Goal: Transaction & Acquisition: Purchase product/service

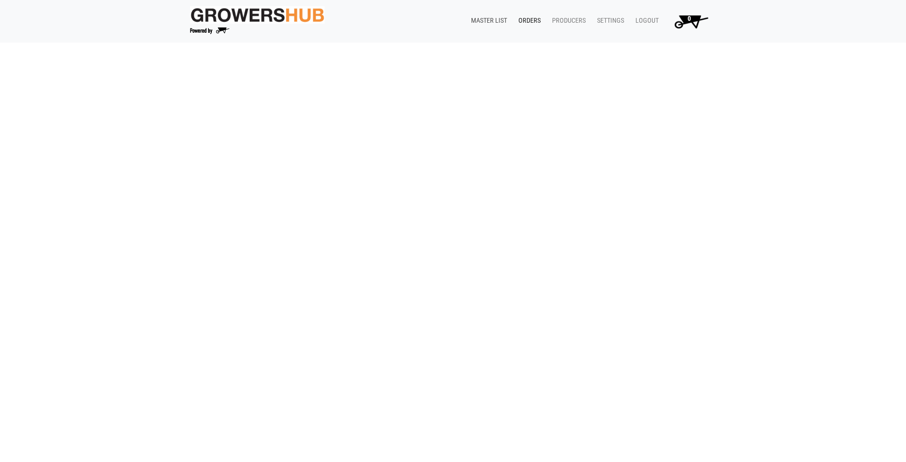
click at [489, 17] on link "Master List" at bounding box center [486, 21] width 47 height 18
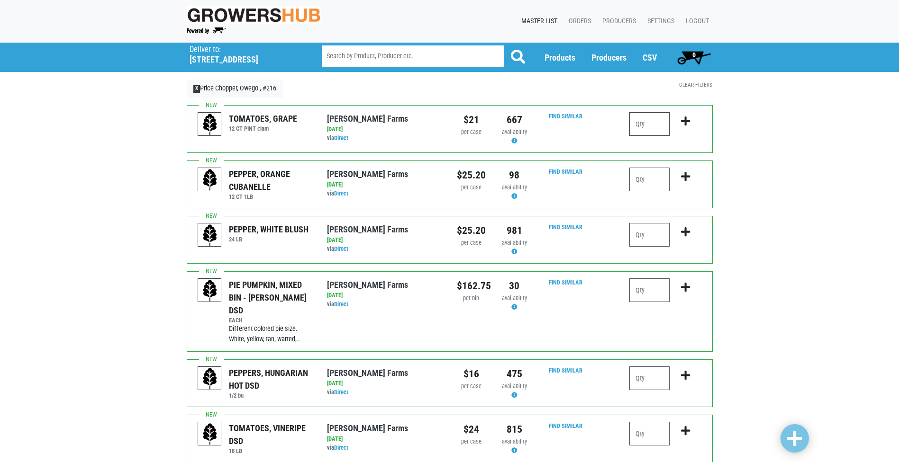
click at [657, 130] on input "number" at bounding box center [649, 124] width 40 height 24
type input "2"
click at [684, 117] on icon "submit" at bounding box center [685, 121] width 9 height 10
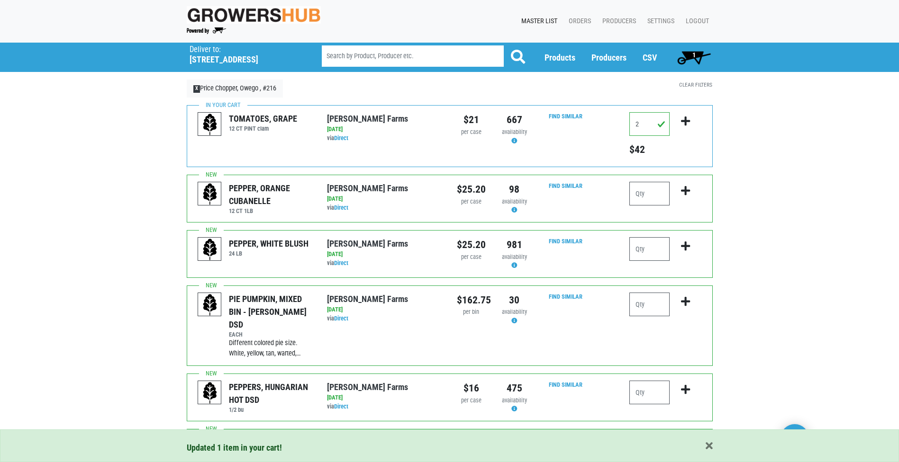
scroll to position [189, 0]
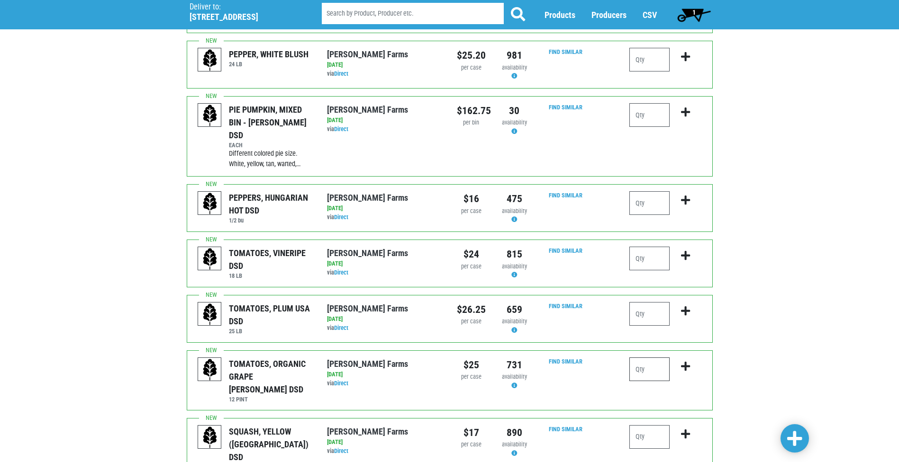
click at [650, 358] on input "number" at bounding box center [649, 370] width 40 height 24
type input "3"
click at [687, 361] on icon "submit" at bounding box center [685, 366] width 9 height 10
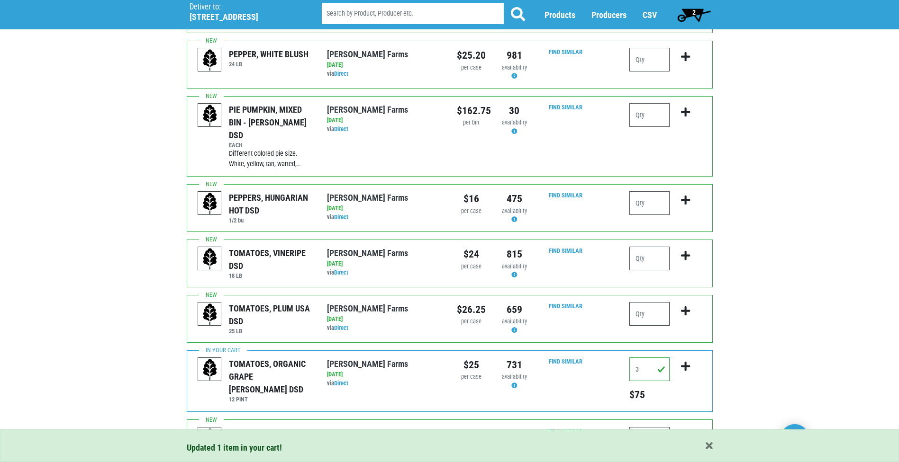
click at [640, 304] on input "number" at bounding box center [649, 314] width 40 height 24
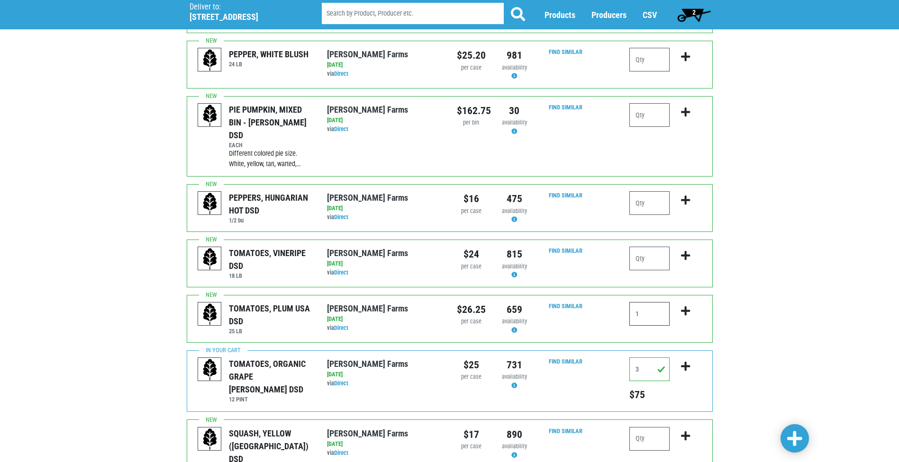
type input "1"
click at [684, 306] on icon "submit" at bounding box center [685, 311] width 9 height 10
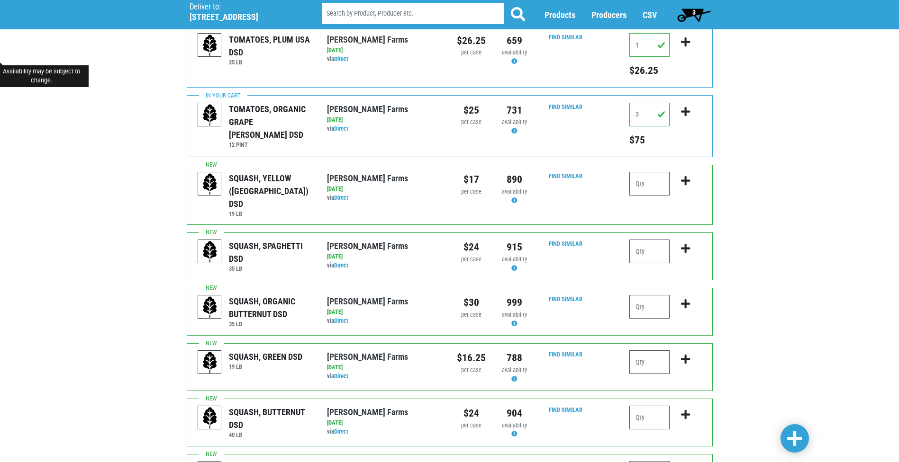
scroll to position [521, 0]
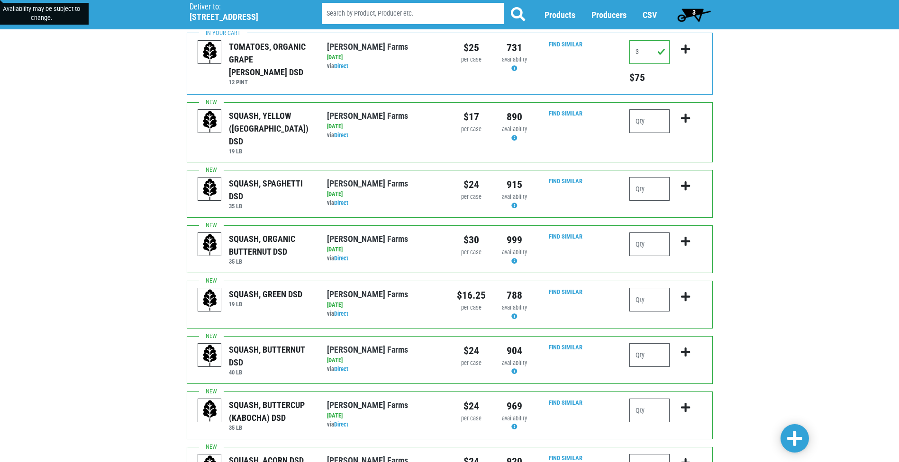
click at [645, 336] on div "SQUASH, BUTTERNUT DSD 40 LB Reeves Farms via Direct on 2025-09-08 40 LB UPC: Re…" at bounding box center [450, 360] width 526 height 48
click at [638, 343] on input "number" at bounding box center [649, 355] width 40 height 24
type input "1"
click at [683, 347] on icon "submit" at bounding box center [685, 352] width 9 height 10
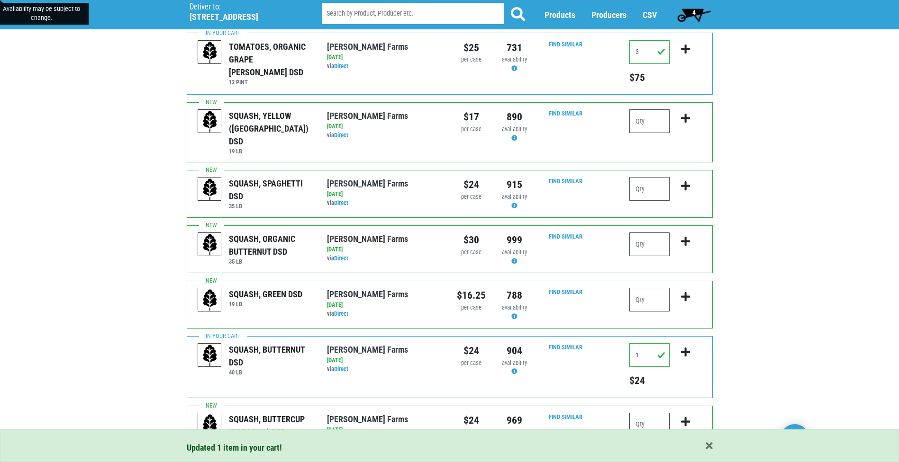
click at [647, 413] on input "number" at bounding box center [649, 425] width 40 height 24
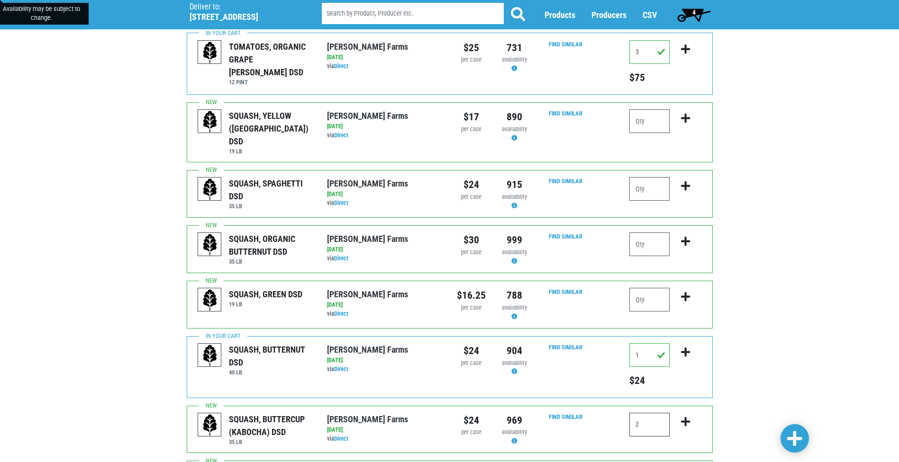
type input "2"
click at [683, 417] on icon "submit" at bounding box center [685, 422] width 9 height 10
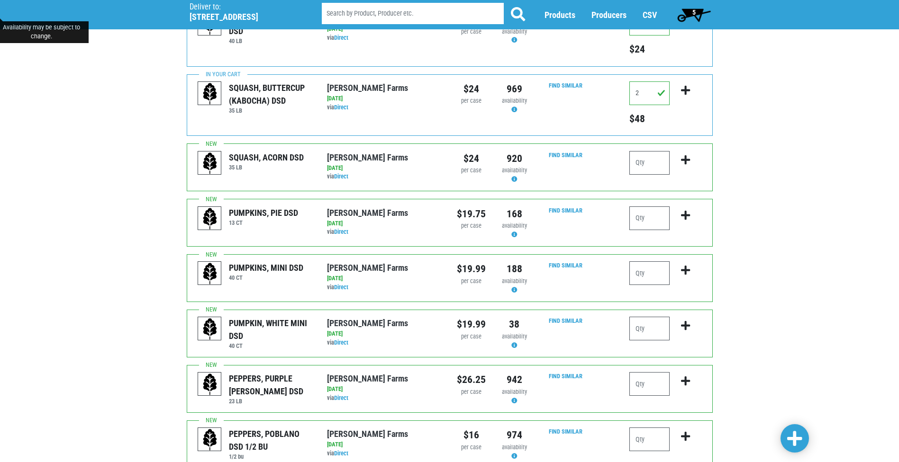
scroll to position [894, 0]
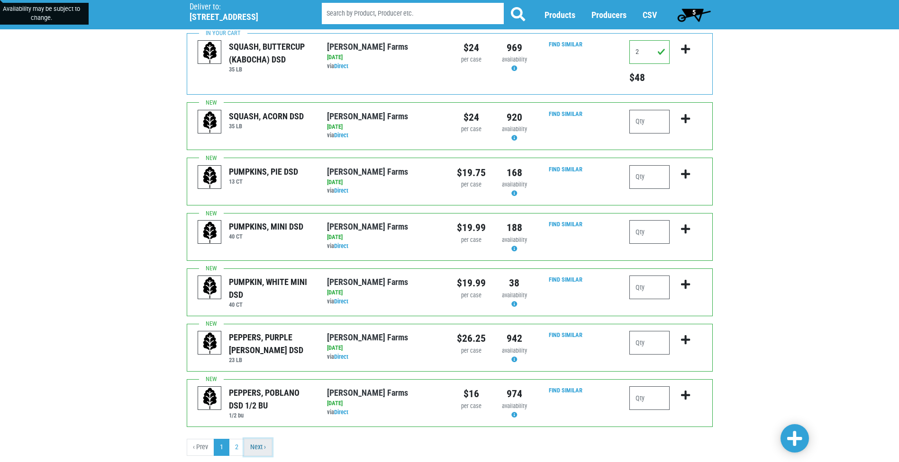
click at [265, 439] on link "Next ›" at bounding box center [258, 447] width 28 height 17
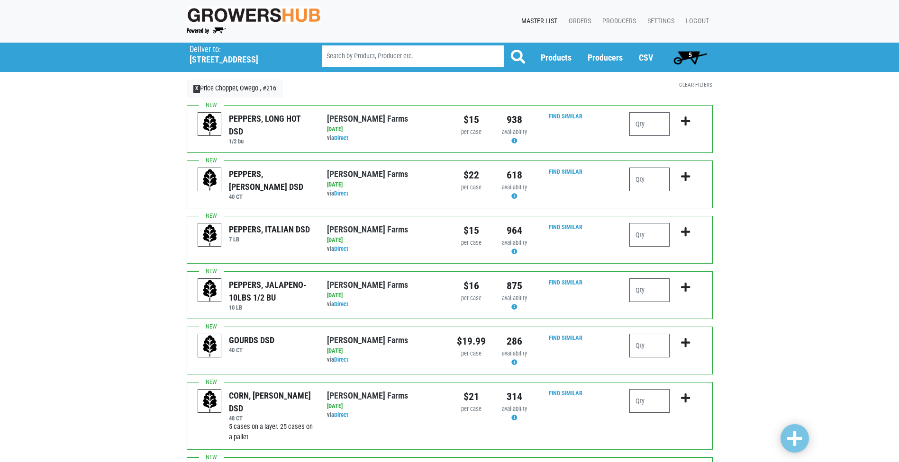
click at [638, 181] on input "number" at bounding box center [649, 180] width 40 height 24
type input "3"
click at [685, 175] on icon "submit" at bounding box center [685, 176] width 9 height 10
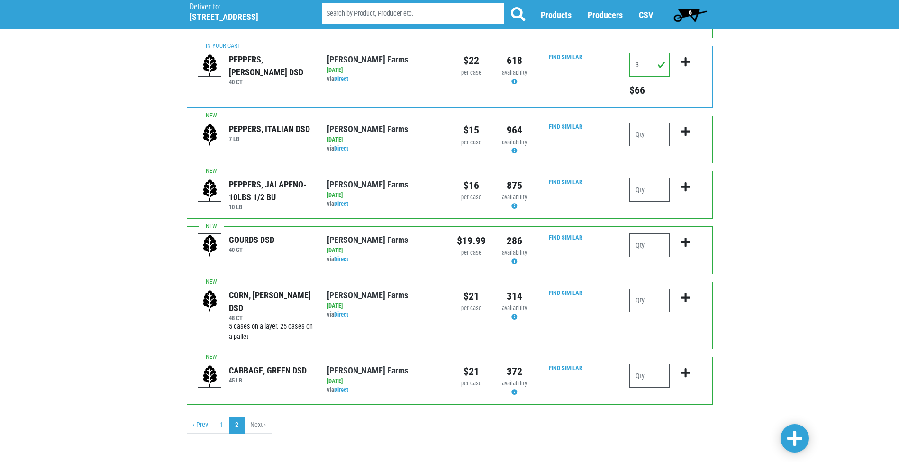
scroll to position [117, 0]
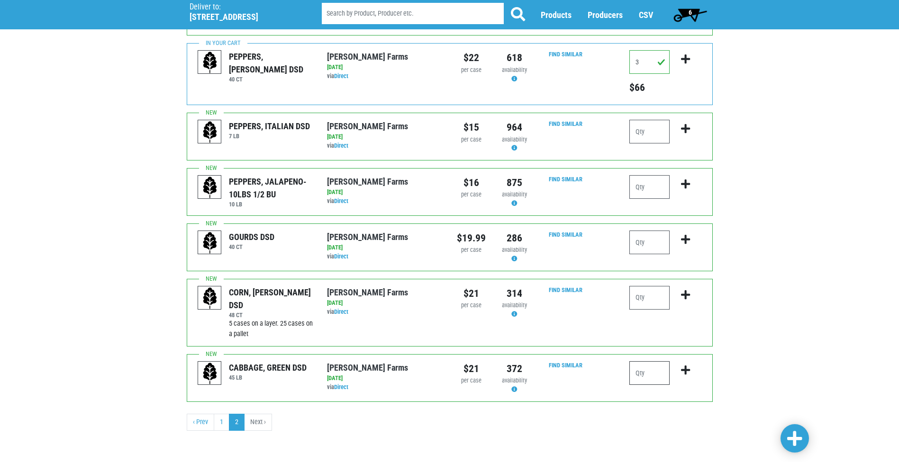
click at [640, 373] on input "number" at bounding box center [649, 373] width 40 height 24
type input "2"
click at [690, 372] on button "submit" at bounding box center [685, 376] width 22 height 30
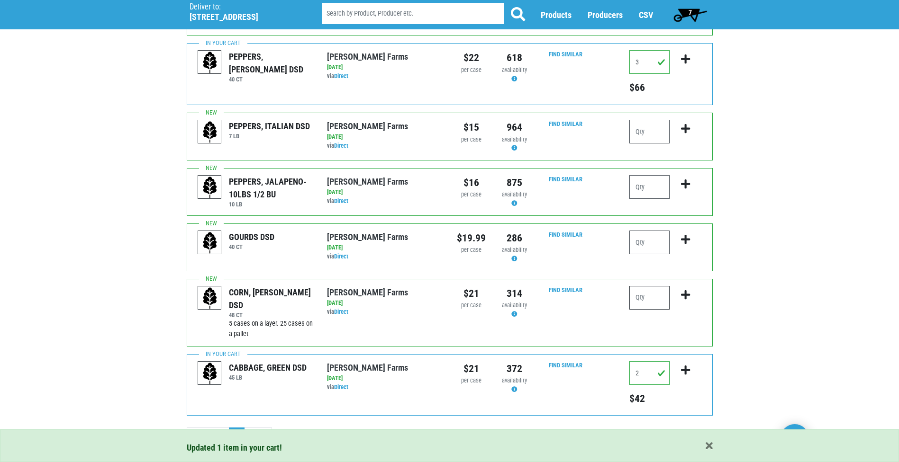
click at [644, 301] on input "number" at bounding box center [649, 298] width 40 height 24
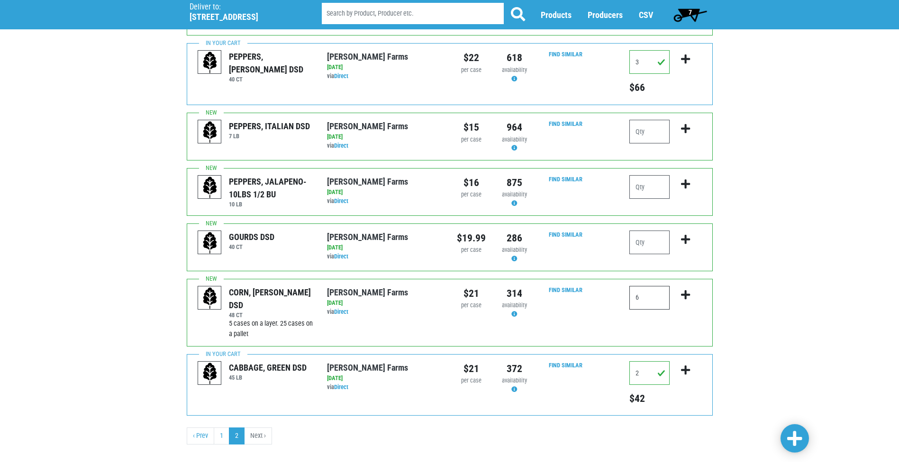
type input "6"
click at [686, 294] on icon "submit" at bounding box center [685, 295] width 9 height 10
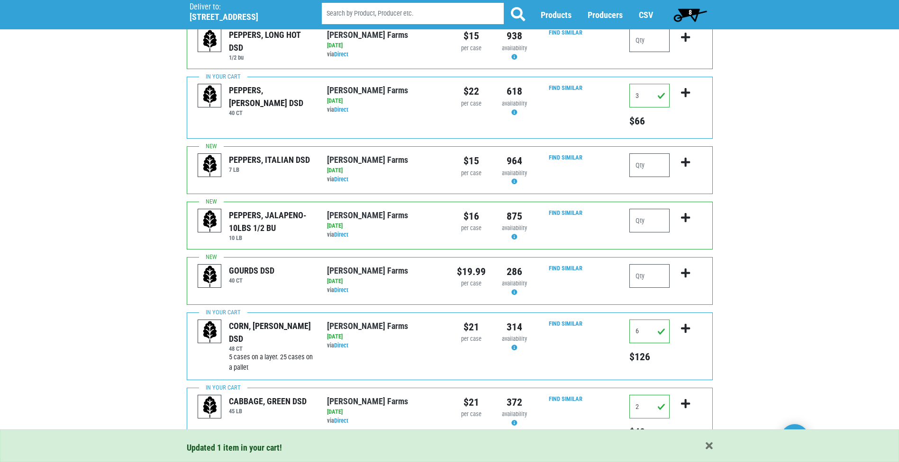
scroll to position [0, 0]
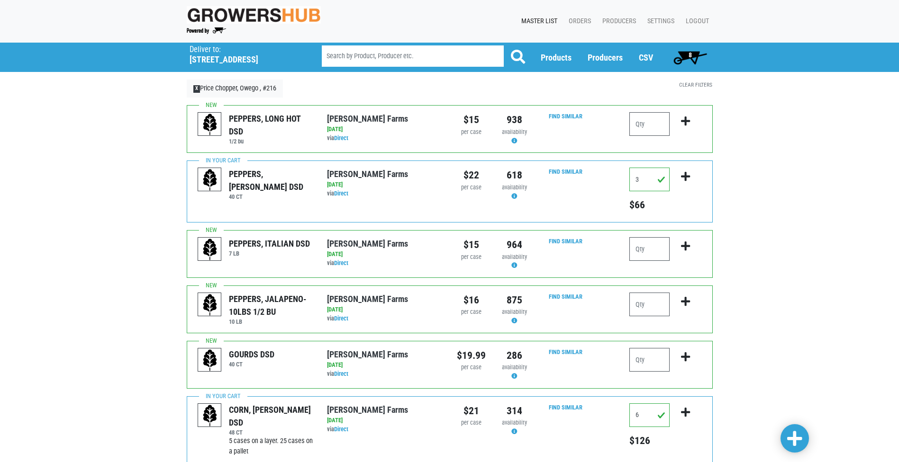
drag, startPoint x: 683, startPoint y: 55, endPoint x: 577, endPoint y: 92, distance: 112.5
click at [683, 55] on span "8" at bounding box center [690, 57] width 42 height 19
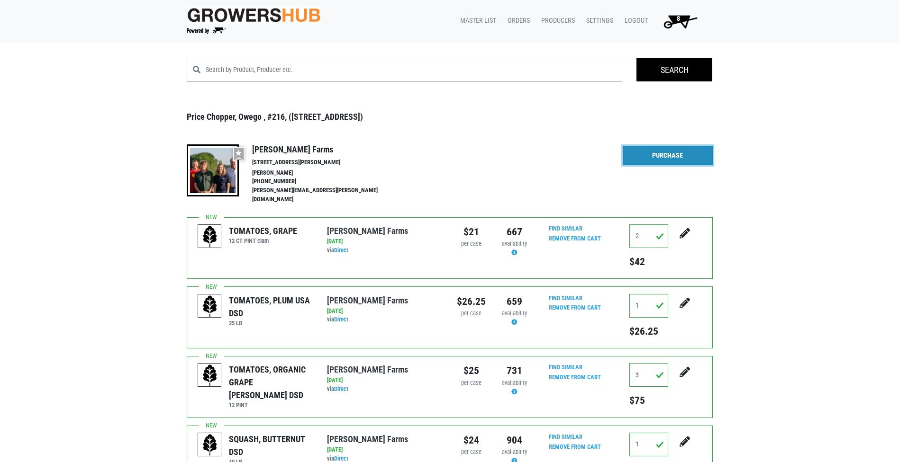
click at [684, 159] on link "Purchase" at bounding box center [667, 156] width 90 height 20
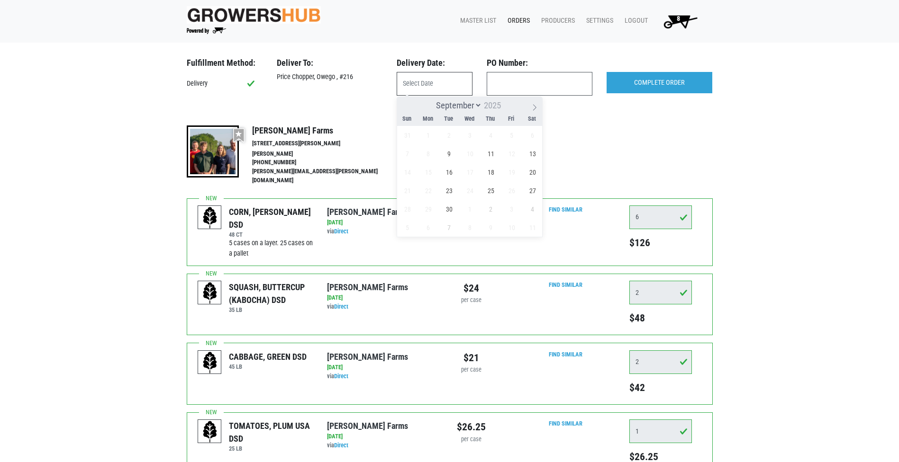
click at [429, 88] on input "text" at bounding box center [434, 84] width 76 height 24
click at [449, 155] on span "9" at bounding box center [449, 153] width 18 height 18
type input "2025-09-09"
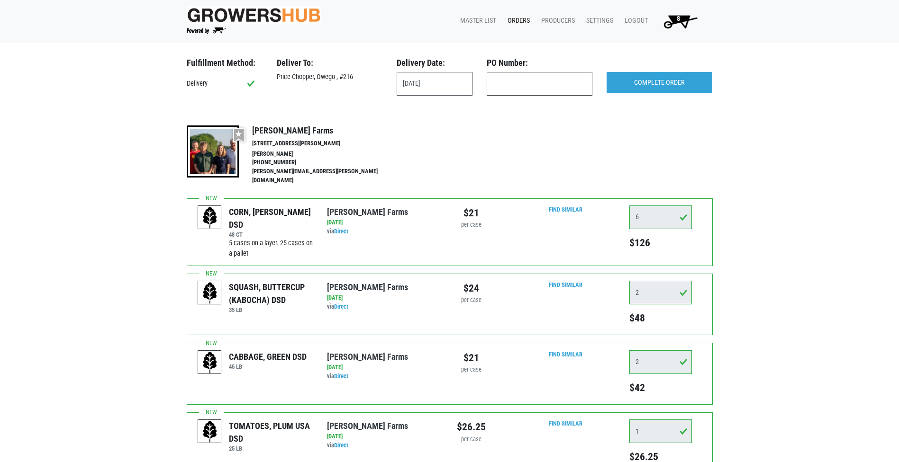
drag, startPoint x: 506, startPoint y: 85, endPoint x: 510, endPoint y: 81, distance: 5.7
click at [506, 86] on input "text" at bounding box center [539, 84] width 106 height 24
type input "produce"
click at [662, 85] on input "COMPLETE ORDER" at bounding box center [659, 83] width 106 height 22
